Goal: Task Accomplishment & Management: Manage account settings

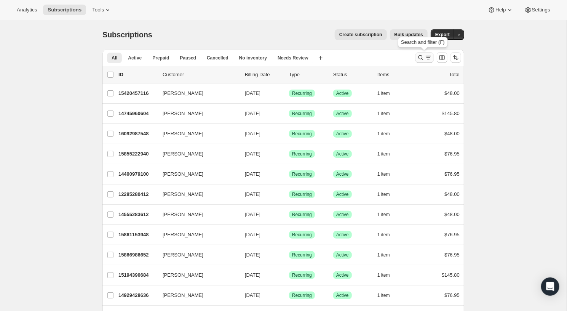
click at [420, 56] on icon "Search and filter results" at bounding box center [421, 58] width 8 height 8
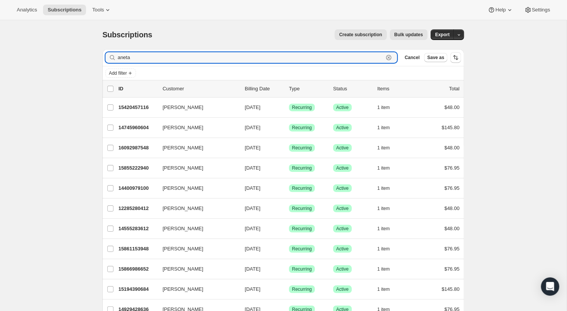
type input "aneta"
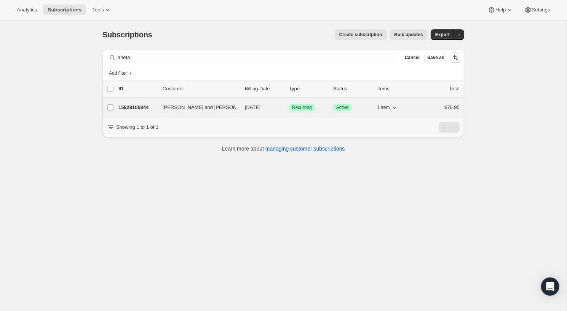
click at [136, 104] on p "15829106844" at bounding box center [137, 108] width 38 height 8
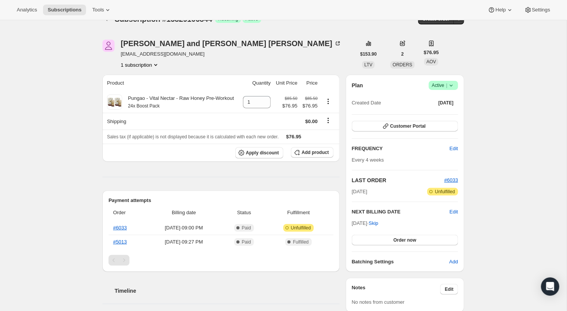
scroll to position [16, 0]
click at [447, 122] on button "Customer Portal" at bounding box center [405, 125] width 106 height 11
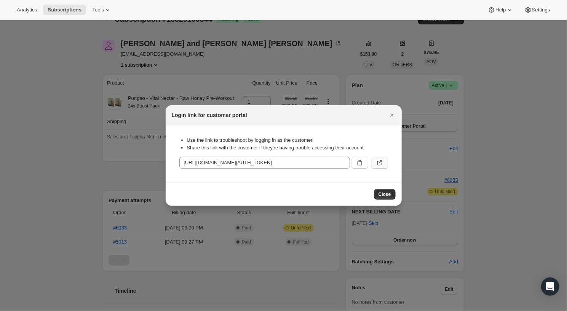
click at [378, 161] on icon ":rcb:" at bounding box center [380, 163] width 8 height 8
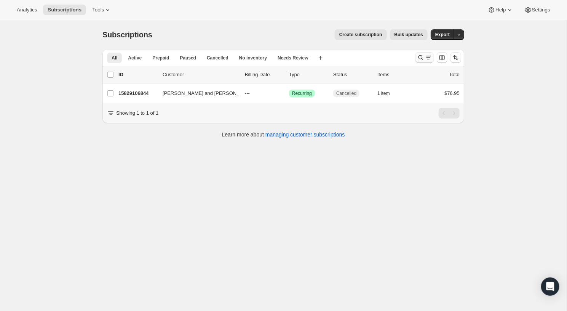
click at [424, 61] on icon "Search and filter results" at bounding box center [421, 58] width 8 height 8
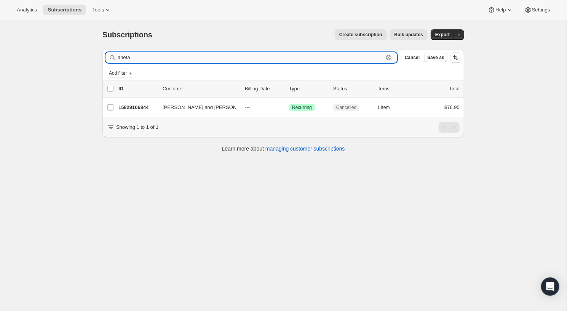
click at [387, 54] on icon "button" at bounding box center [389, 58] width 8 height 8
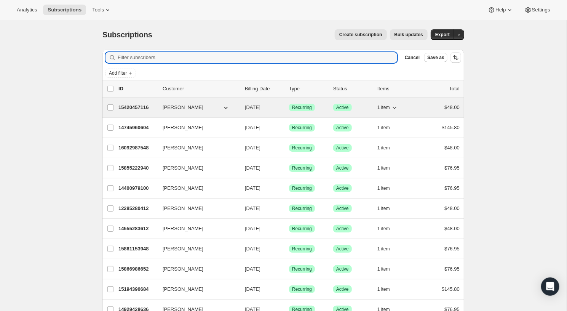
click at [137, 106] on p "15420457116" at bounding box center [137, 108] width 38 height 8
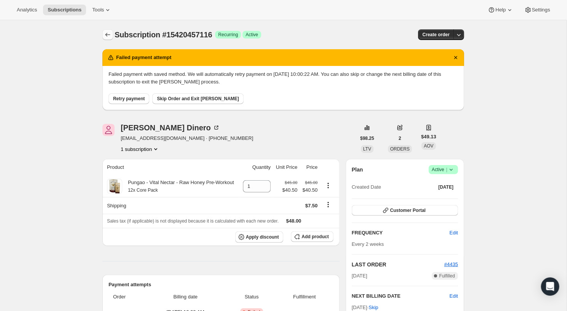
click at [107, 32] on icon "Subscriptions" at bounding box center [108, 35] width 8 height 8
